Goal: Task Accomplishment & Management: Use online tool/utility

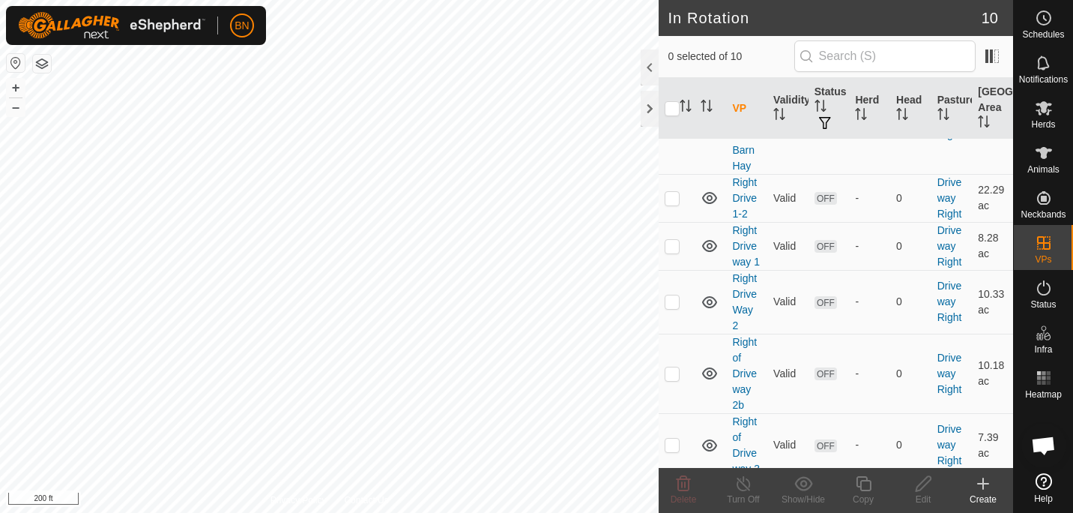
scroll to position [154, 0]
click at [1050, 157] on icon at bounding box center [1044, 153] width 18 height 18
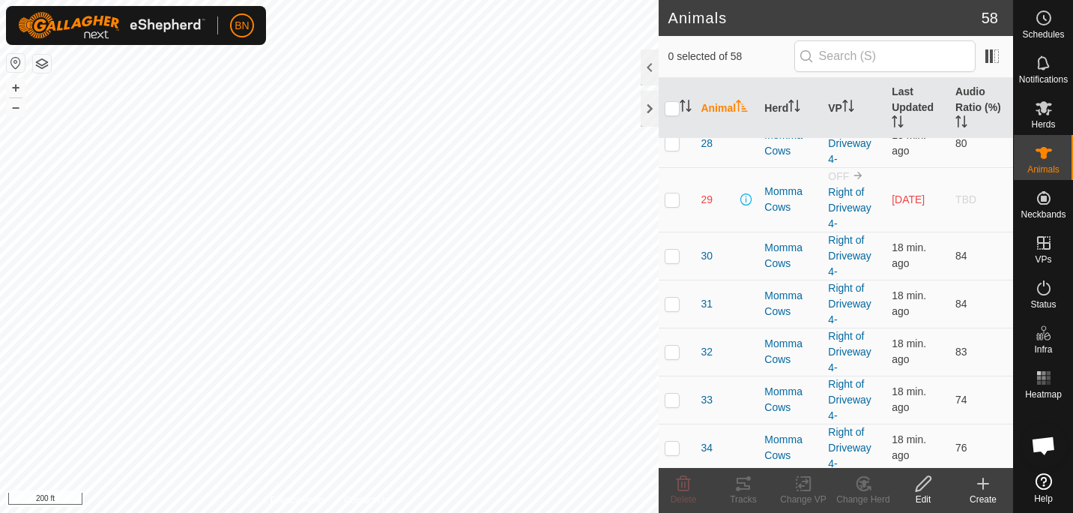
scroll to position [1348, 0]
click at [672, 306] on p-checkbox at bounding box center [672, 301] width 15 height 12
checkbox input "true"
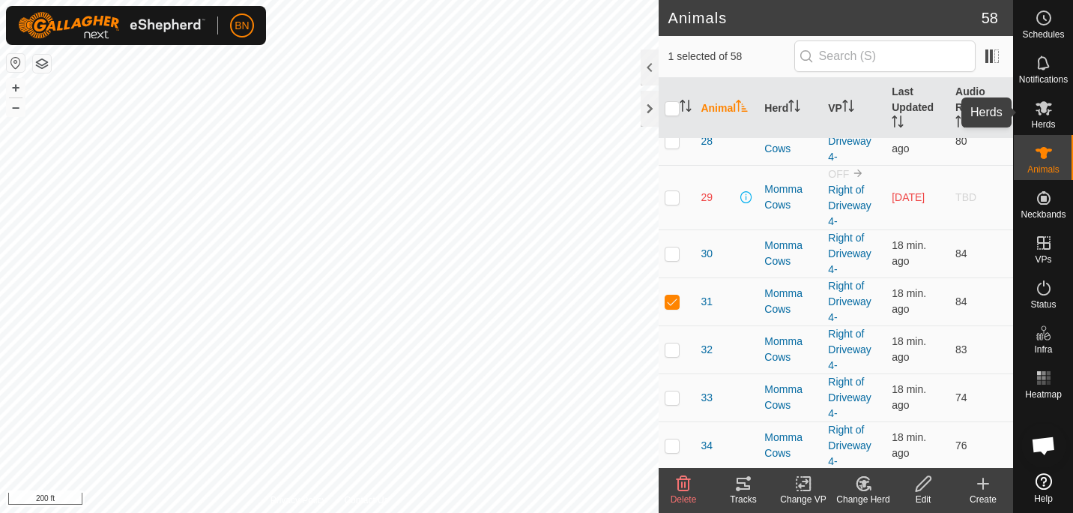
click at [1051, 118] on es-mob-svg-icon at bounding box center [1043, 108] width 27 height 24
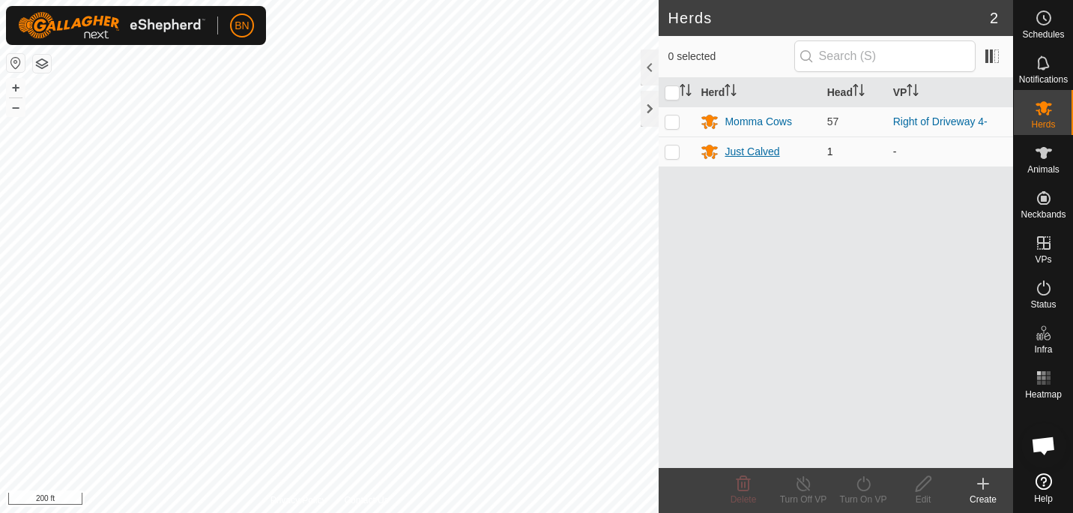
click at [741, 150] on div "Just Calved" at bounding box center [752, 152] width 55 height 16
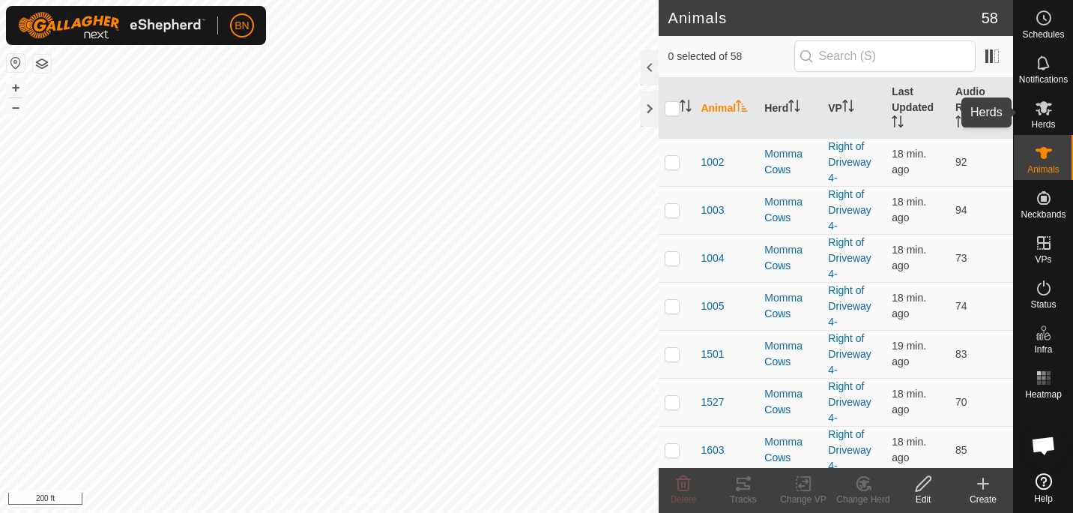
click at [1045, 110] on icon at bounding box center [1044, 108] width 16 height 14
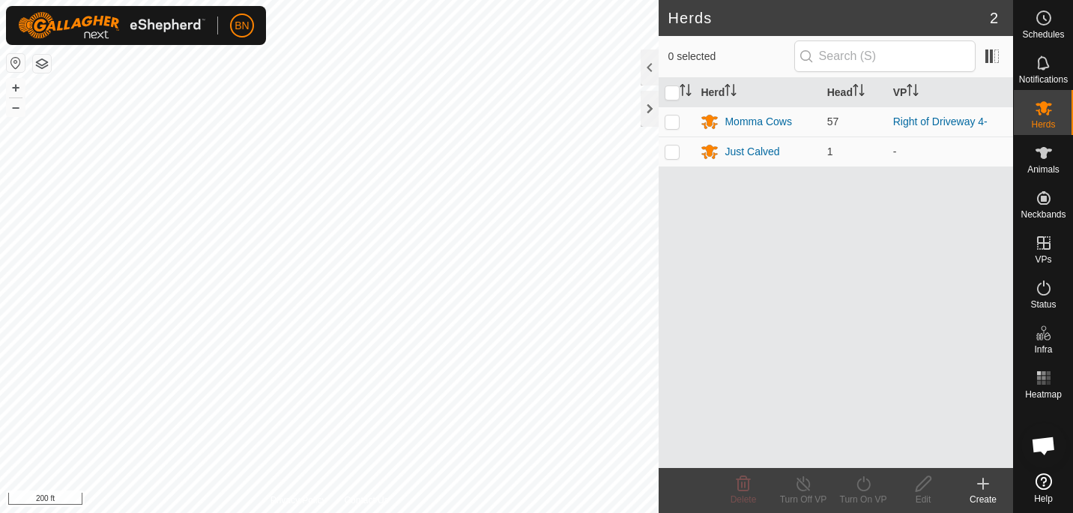
click at [982, 493] on div "Create" at bounding box center [983, 498] width 60 height 13
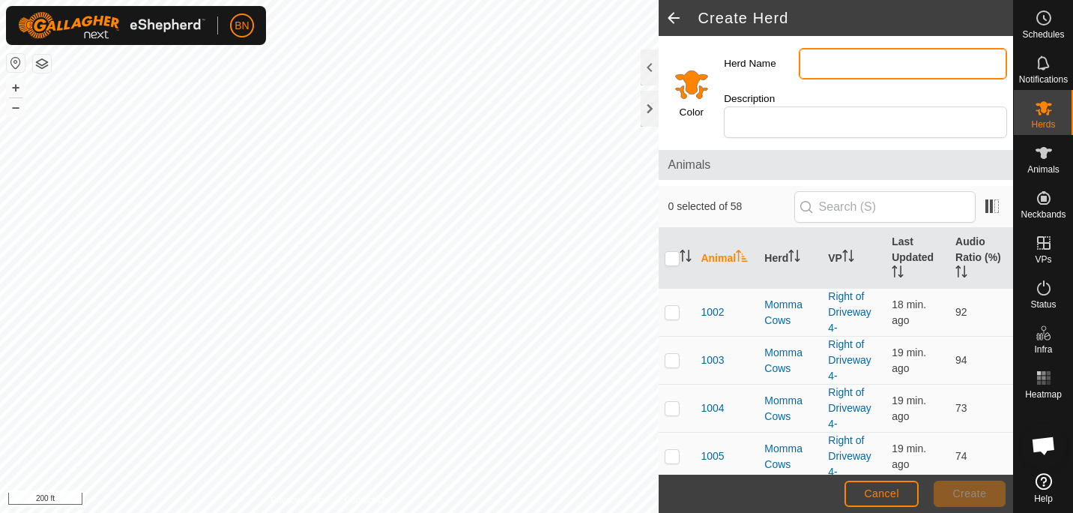
click at [851, 71] on input "Herd Name" at bounding box center [903, 63] width 208 height 31
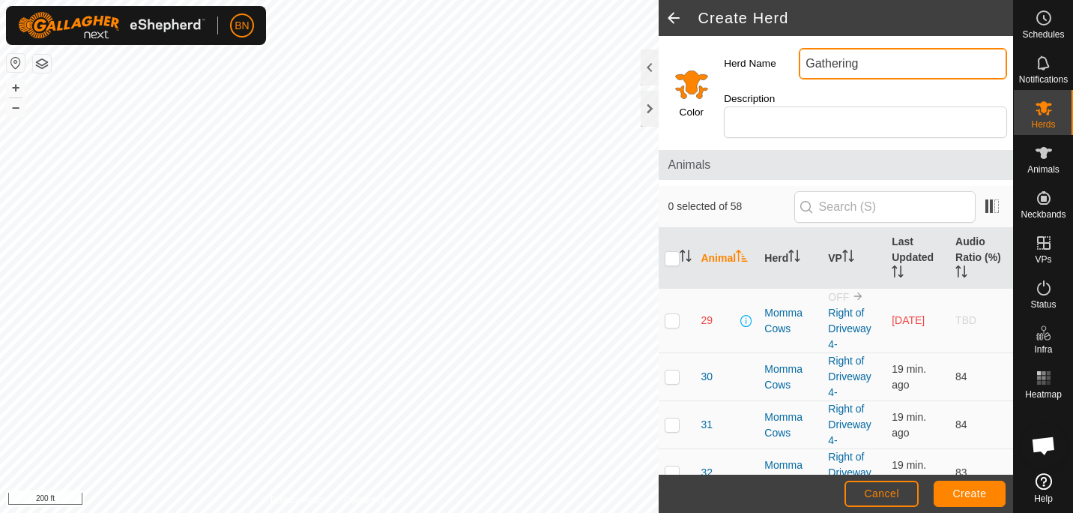
scroll to position [1376, 0]
type input "Gathering"
click at [676, 418] on p-checkbox at bounding box center [672, 423] width 15 height 12
checkbox input "true"
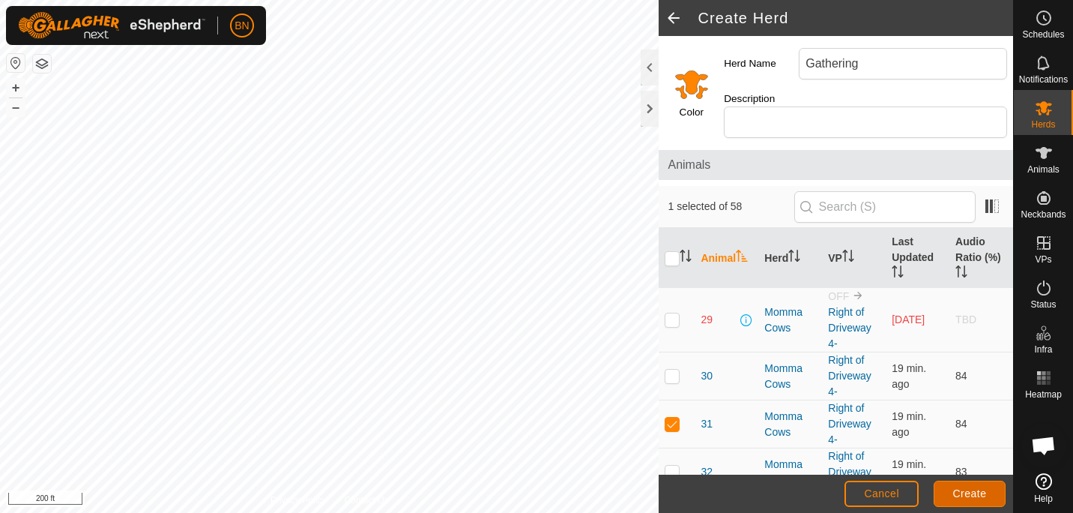
click at [965, 498] on span "Create" at bounding box center [970, 493] width 34 height 12
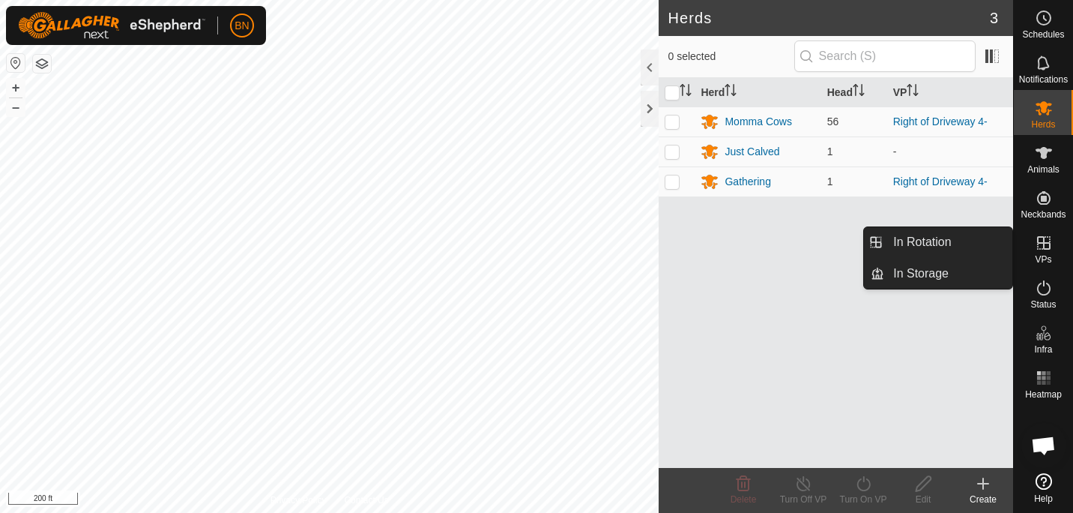
click at [1047, 241] on icon at bounding box center [1044, 243] width 18 height 18
click at [957, 235] on link "In Rotation" at bounding box center [948, 242] width 128 height 30
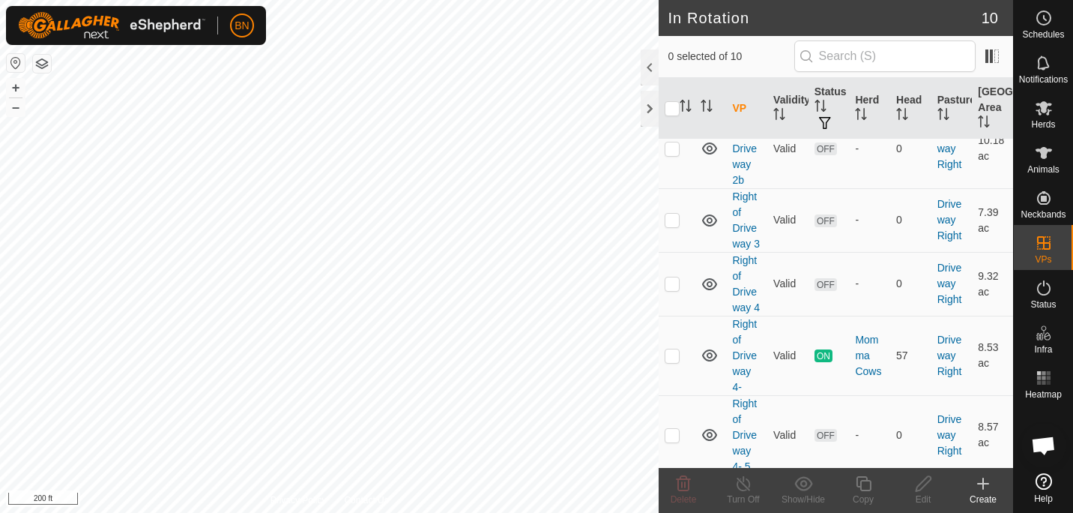
scroll to position [385, 0]
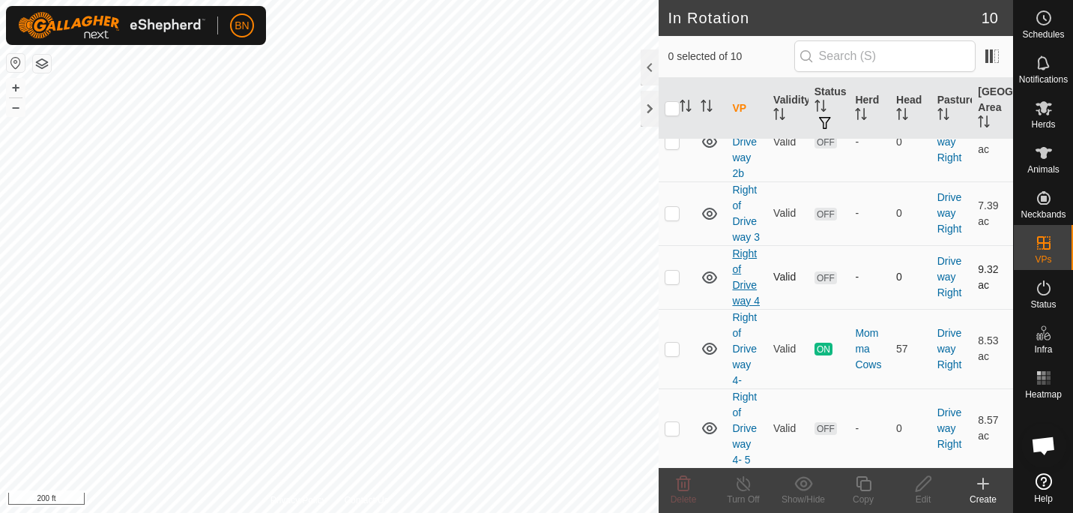
click at [735, 265] on link "Right of Driveway 4" at bounding box center [746, 276] width 28 height 59
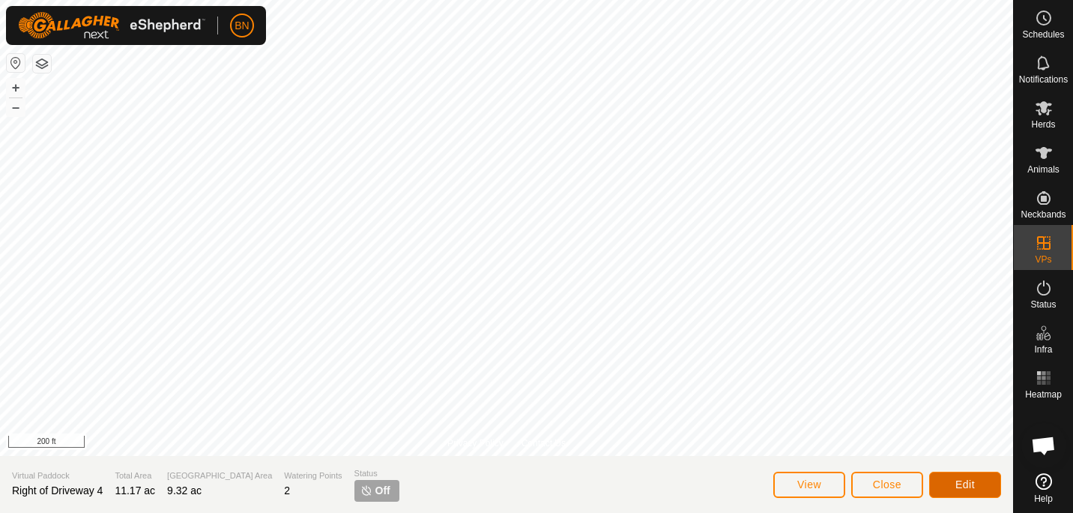
click at [953, 486] on button "Edit" at bounding box center [965, 484] width 72 height 26
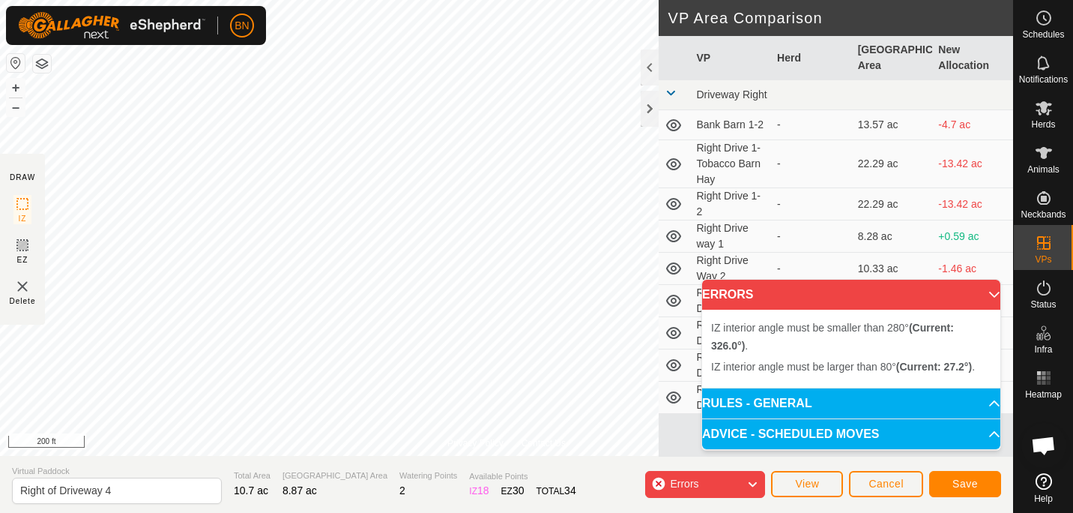
click at [257, 473] on div "Privacy Policy Contact Us Status: OFF Type: Inclusion Zone + – ⇧ i 200 ft DRAW …" at bounding box center [506, 256] width 1013 height 513
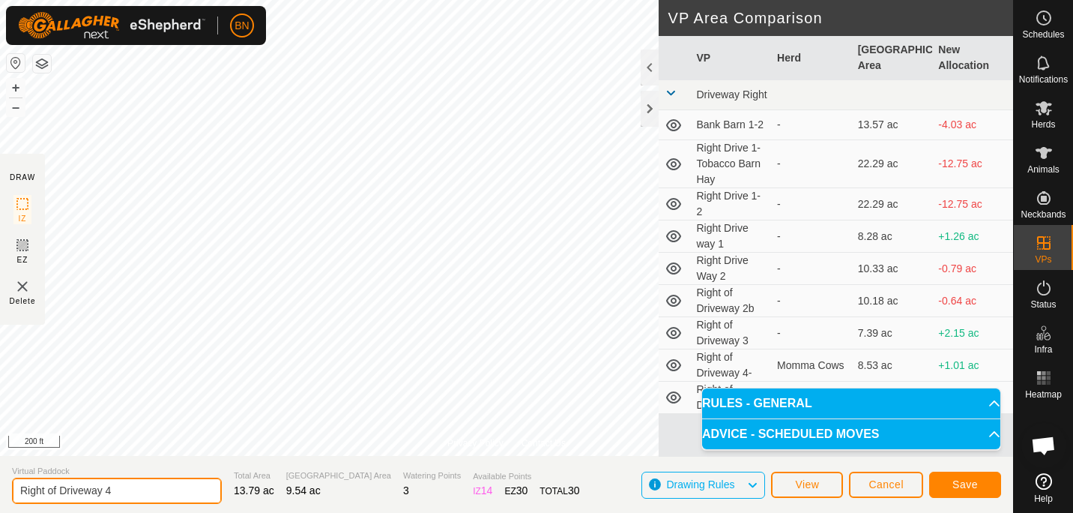
drag, startPoint x: 148, startPoint y: 492, endPoint x: -3, endPoint y: 493, distance: 151.4
click at [0, 493] on html "BN Schedules Notifications Herds Animals Neckbands VPs Status Infra Heatmap Hel…" at bounding box center [536, 256] width 1073 height 513
type input "G"
type input "Temporary Gathering zone"
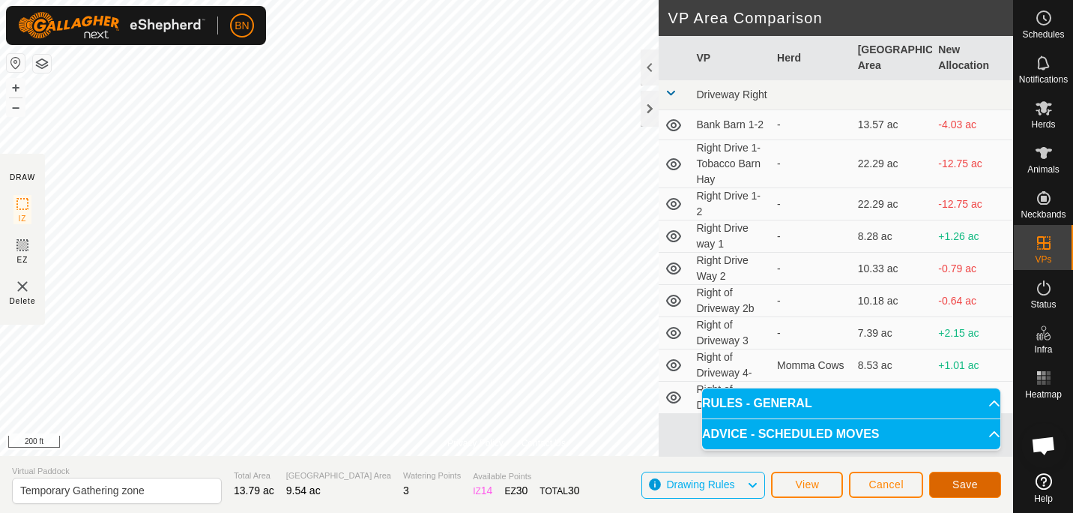
click at [956, 484] on span "Save" at bounding box center [965, 484] width 25 height 12
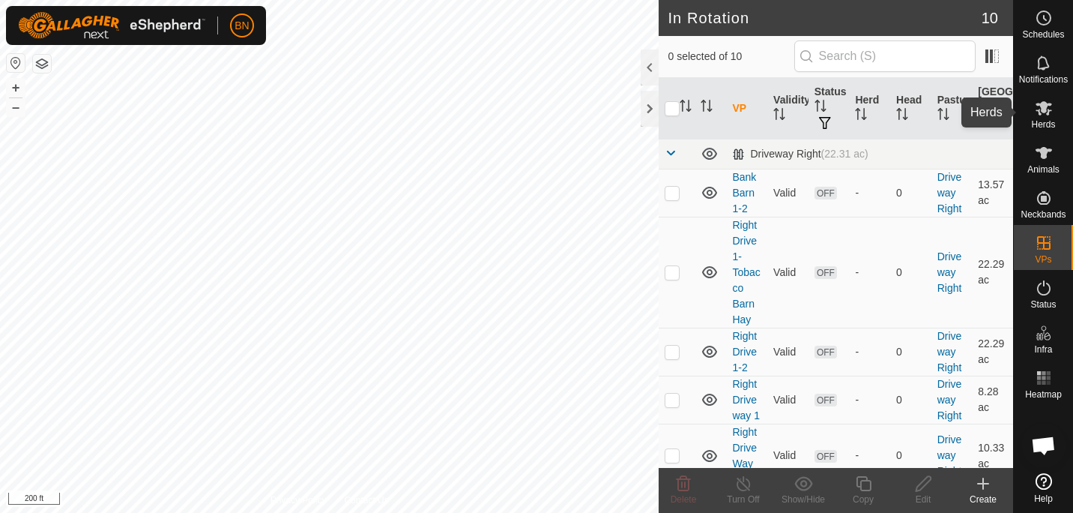
click at [1051, 105] on icon at bounding box center [1044, 108] width 18 height 18
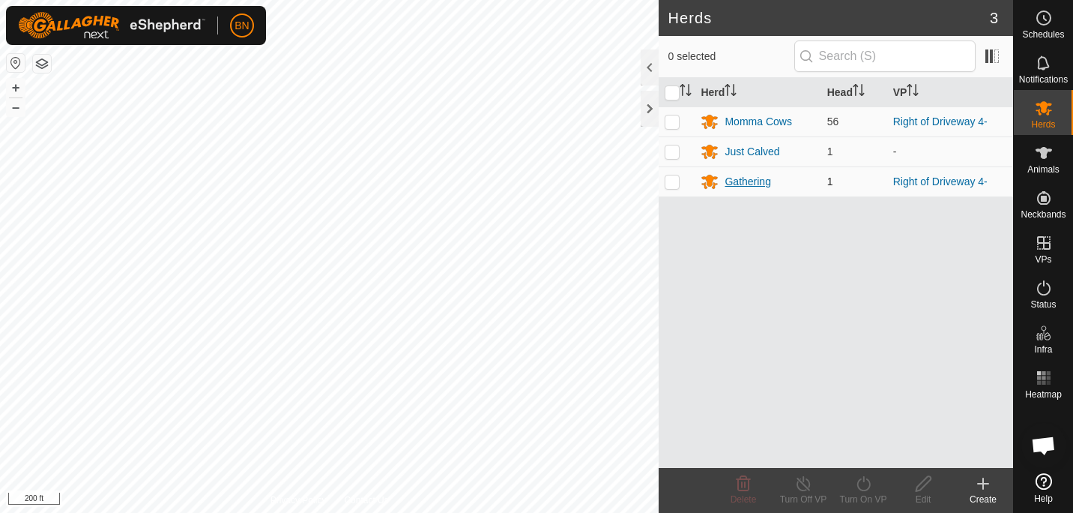
click at [739, 182] on div "Gathering" at bounding box center [748, 182] width 46 height 16
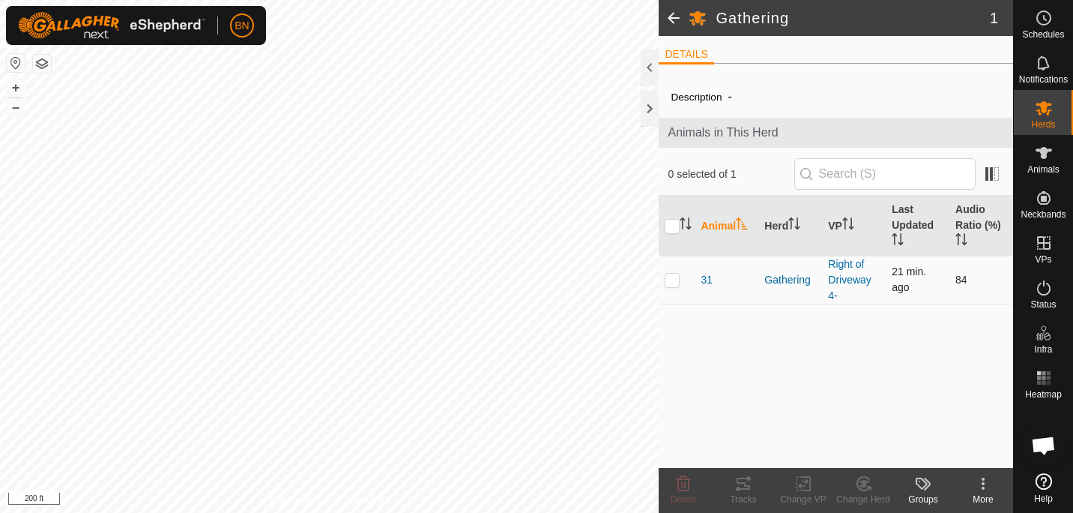
click at [680, 278] on p-checkbox at bounding box center [672, 280] width 15 height 12
checkbox input "true"
click at [655, 73] on div at bounding box center [650, 67] width 18 height 36
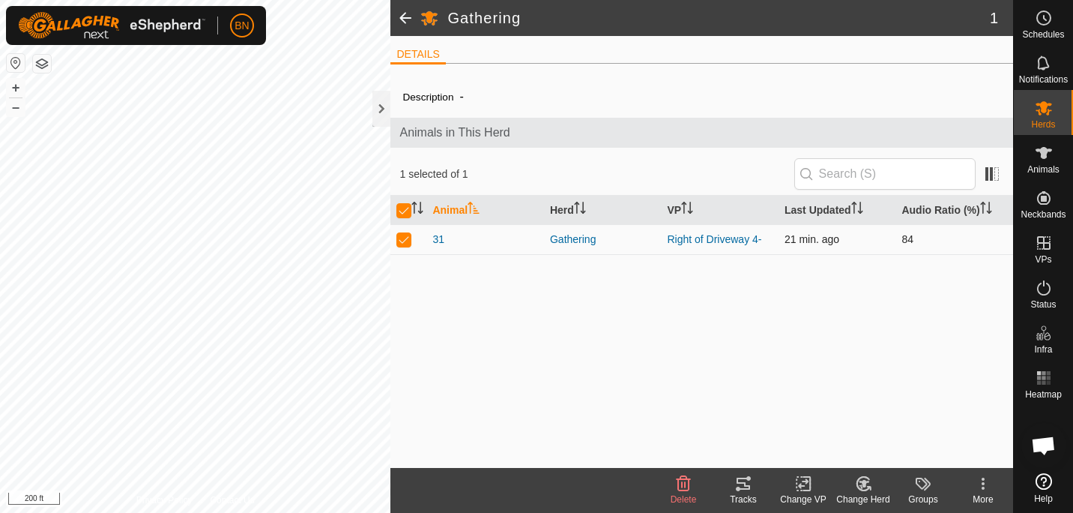
click at [405, 241] on p-checkbox at bounding box center [403, 239] width 15 height 12
checkbox input "false"
click at [1042, 108] on icon at bounding box center [1044, 108] width 16 height 14
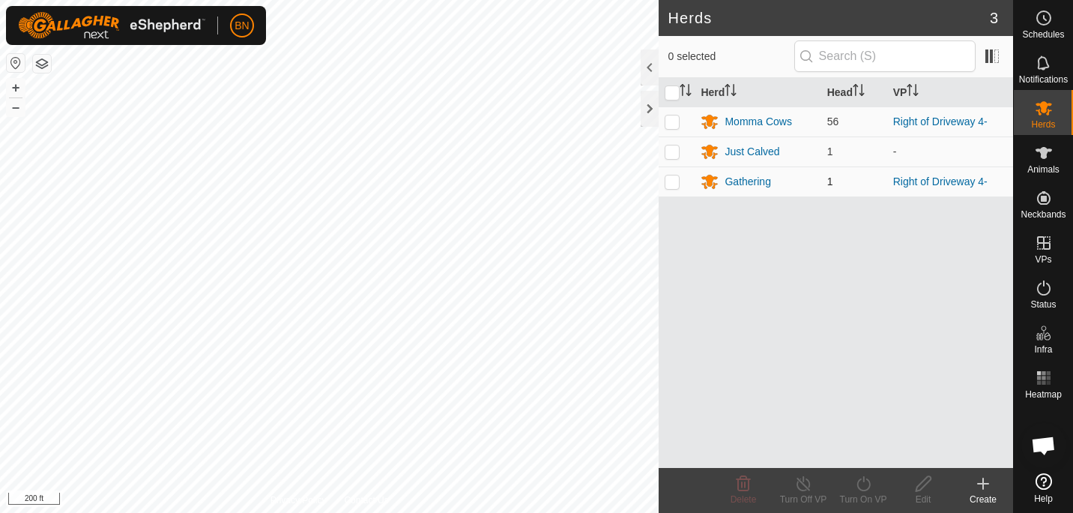
click at [669, 182] on p-checkbox at bounding box center [672, 181] width 15 height 12
checkbox input "true"
click at [870, 487] on icon at bounding box center [863, 483] width 19 height 18
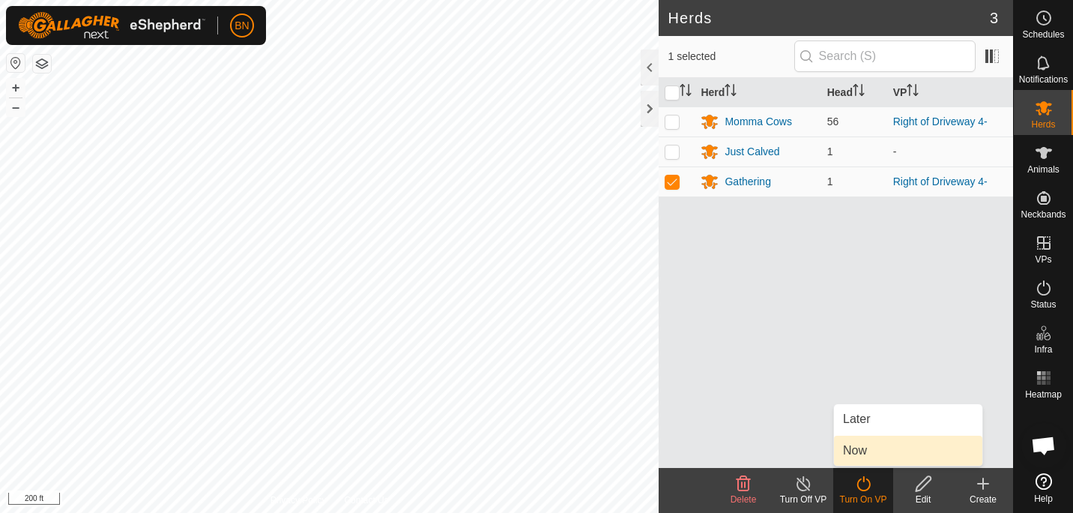
click at [878, 454] on link "Now" at bounding box center [908, 450] width 148 height 30
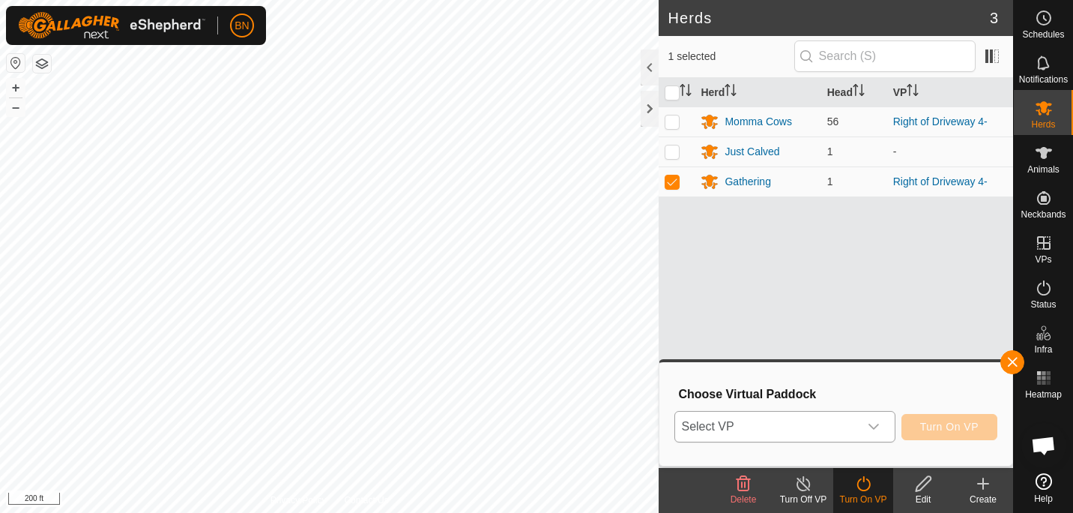
click at [880, 424] on icon "dropdown trigger" at bounding box center [874, 426] width 12 height 12
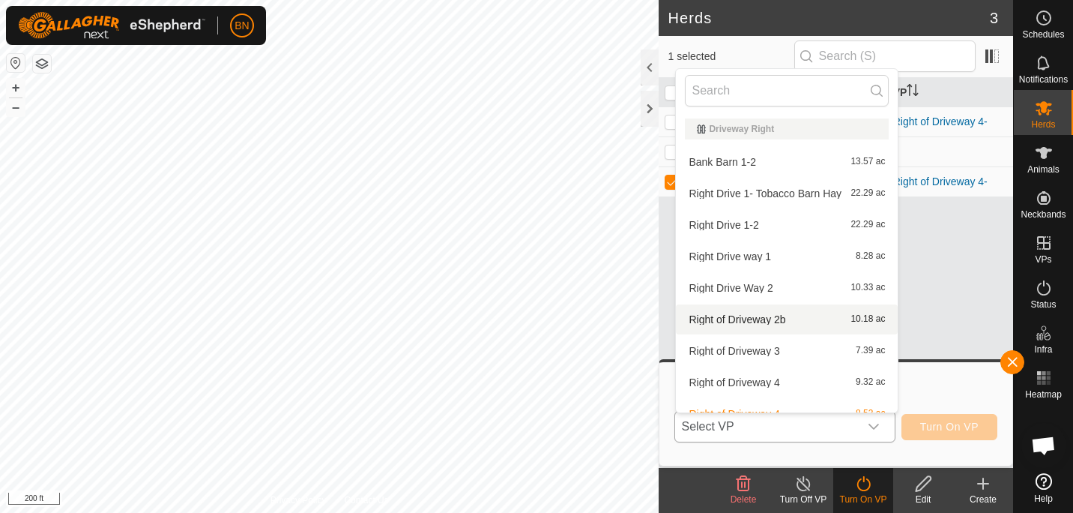
scroll to position [48, 0]
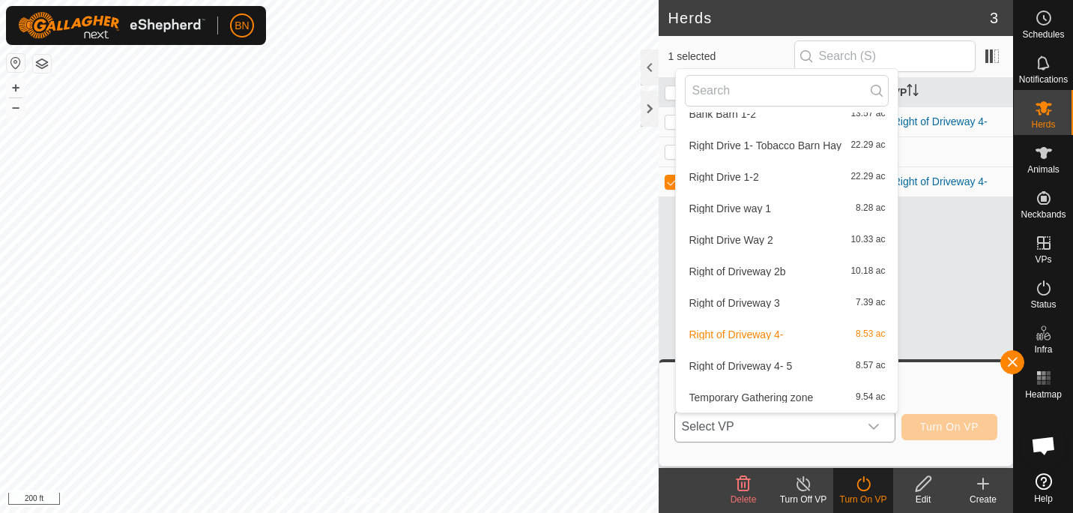
click at [754, 395] on li "Temporary Gathering zone 9.54 ac" at bounding box center [787, 397] width 222 height 30
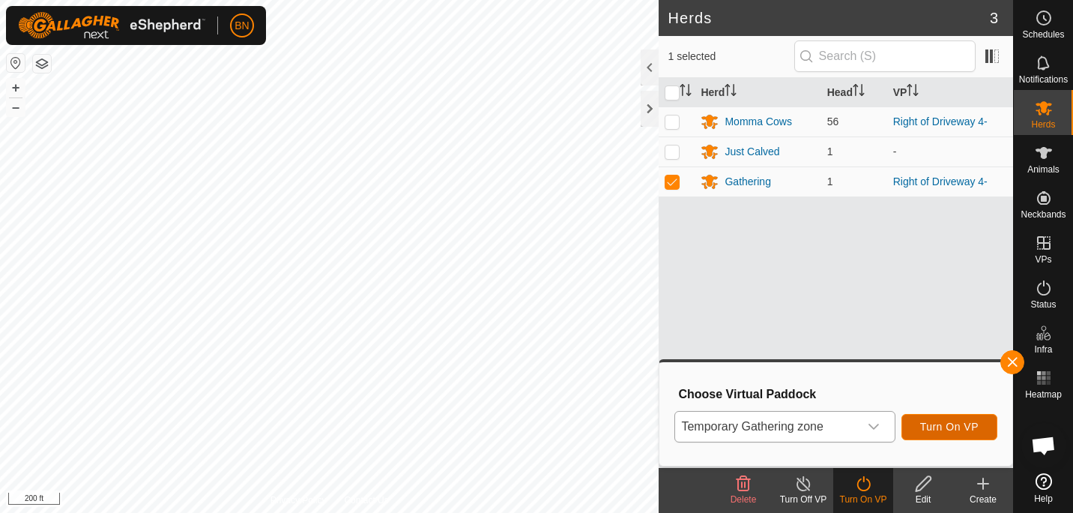
click at [950, 423] on span "Turn On VP" at bounding box center [949, 426] width 58 height 12
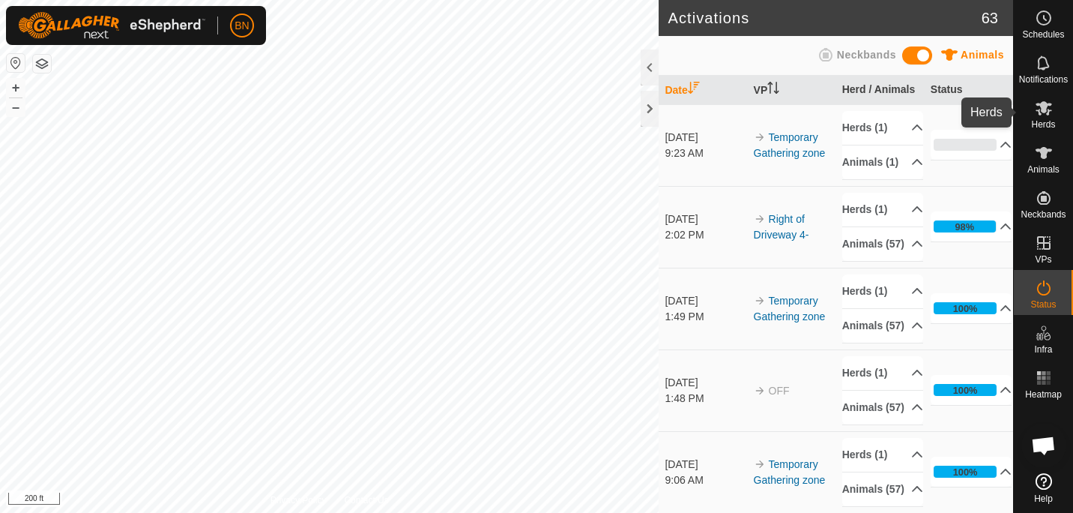
click at [1042, 116] on icon at bounding box center [1044, 108] width 18 height 18
